Goal: Navigation & Orientation: Understand site structure

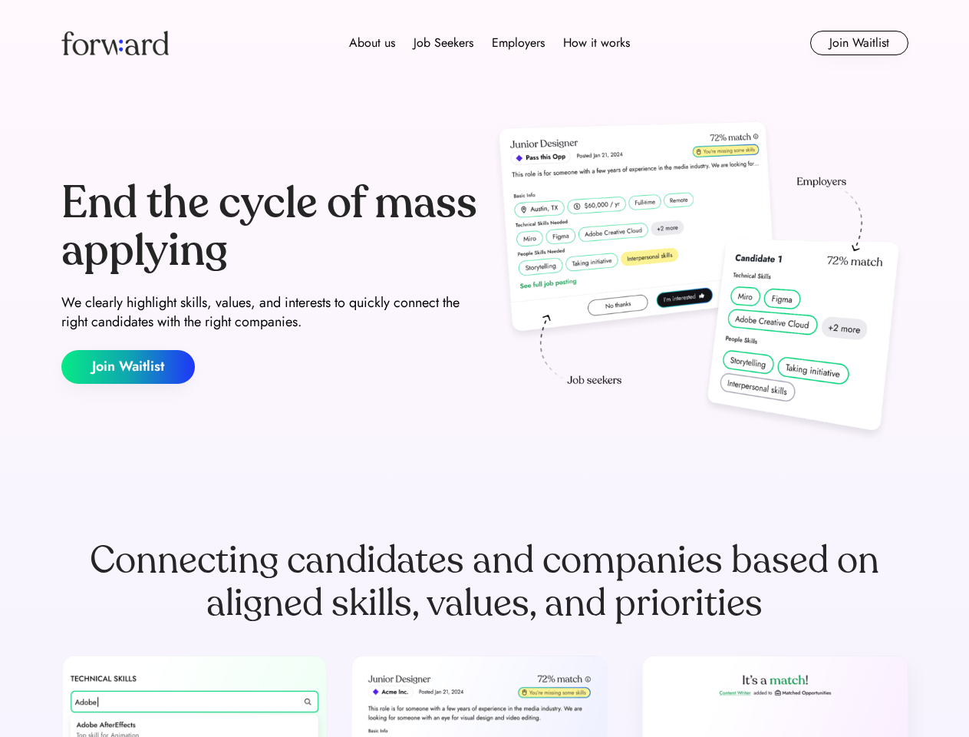
click at [484, 368] on div "End the cycle of mass applying We clearly highlight skills, values, and interes…" at bounding box center [484, 282] width 847 height 330
click at [485, 43] on div "About us Job Seekers Employers How it works" at bounding box center [489, 43] width 605 height 18
click at [115, 43] on img at bounding box center [114, 43] width 107 height 25
click at [490, 43] on div "About us Job Seekers Employers How it works" at bounding box center [489, 43] width 605 height 18
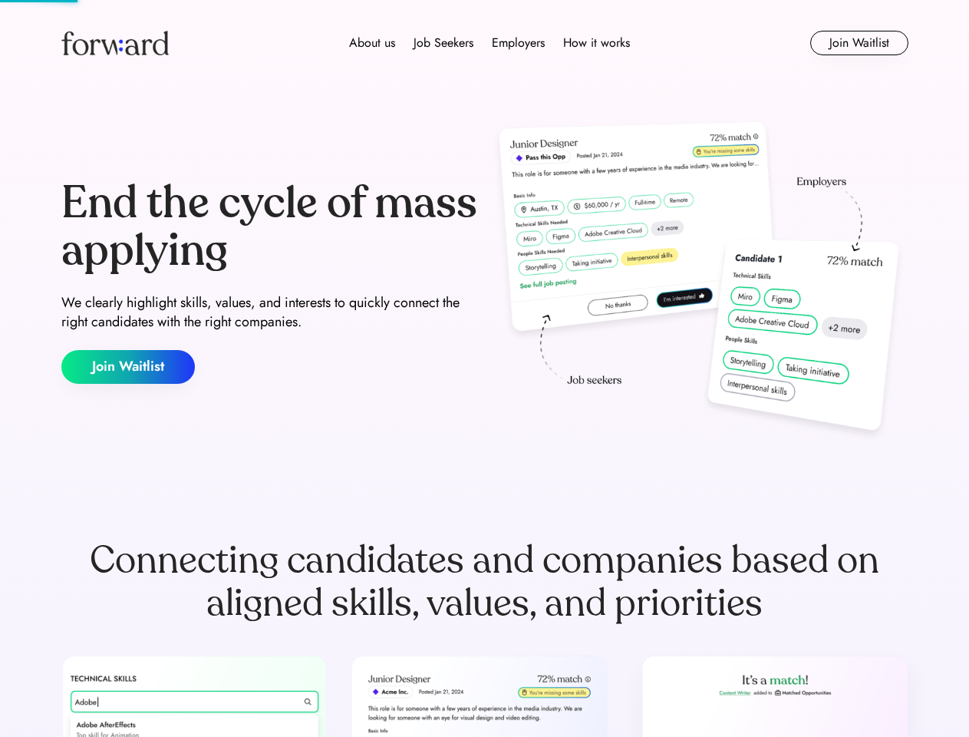
click at [372, 43] on div "About us" at bounding box center [372, 43] width 46 height 18
click at [444, 43] on div "Job Seekers" at bounding box center [444, 43] width 60 height 18
click at [518, 43] on div "Employers" at bounding box center [518, 43] width 53 height 18
click at [596, 43] on div "How it works" at bounding box center [596, 43] width 67 height 18
click at [859, 43] on button "Join Waitlist" at bounding box center [859, 43] width 98 height 25
